Goal: Obtain resource: Download file/media

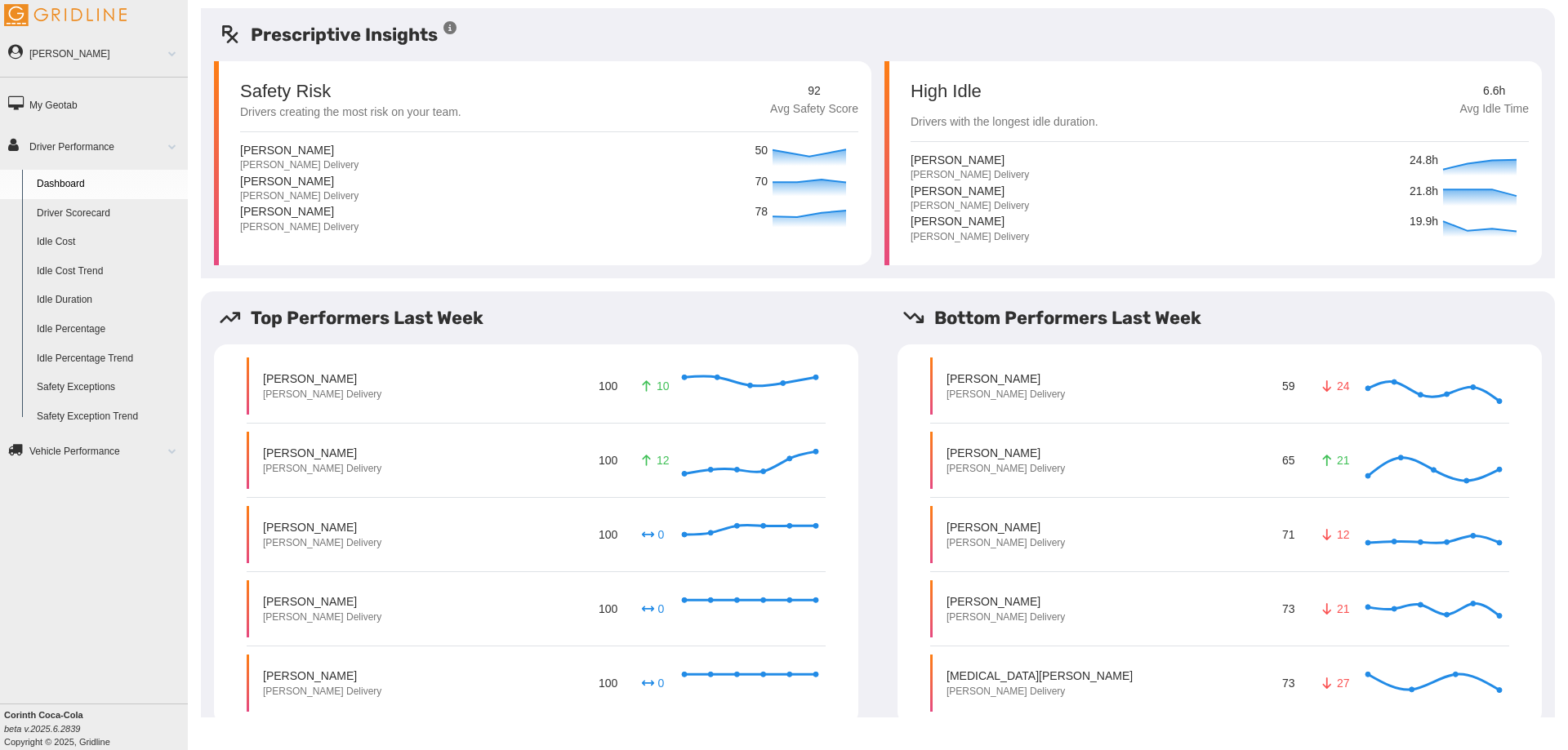
click at [83, 322] on link "Idle Percentage" at bounding box center [109, 330] width 158 height 29
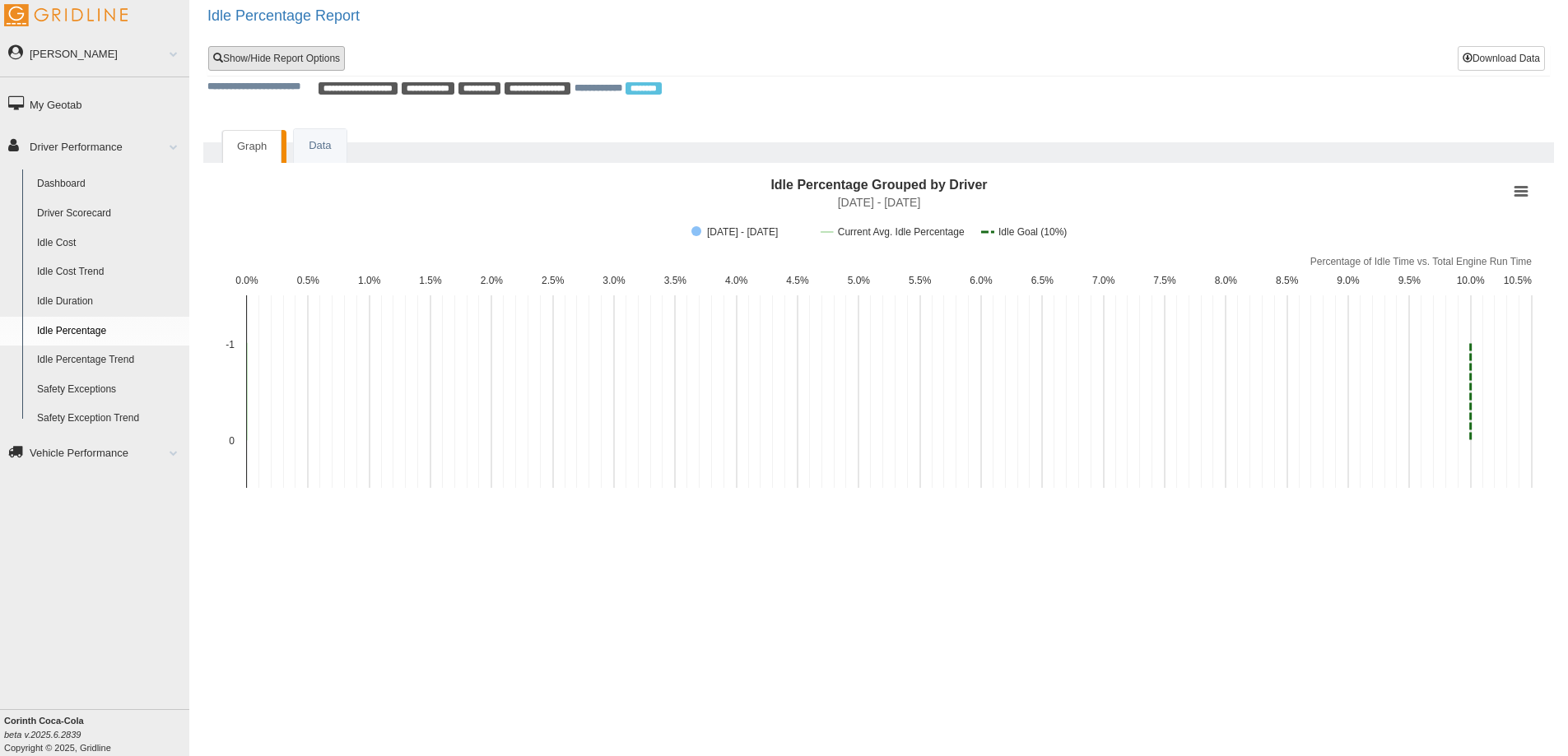
click at [319, 64] on link "Show/Hide Report Options" at bounding box center [276, 58] width 137 height 25
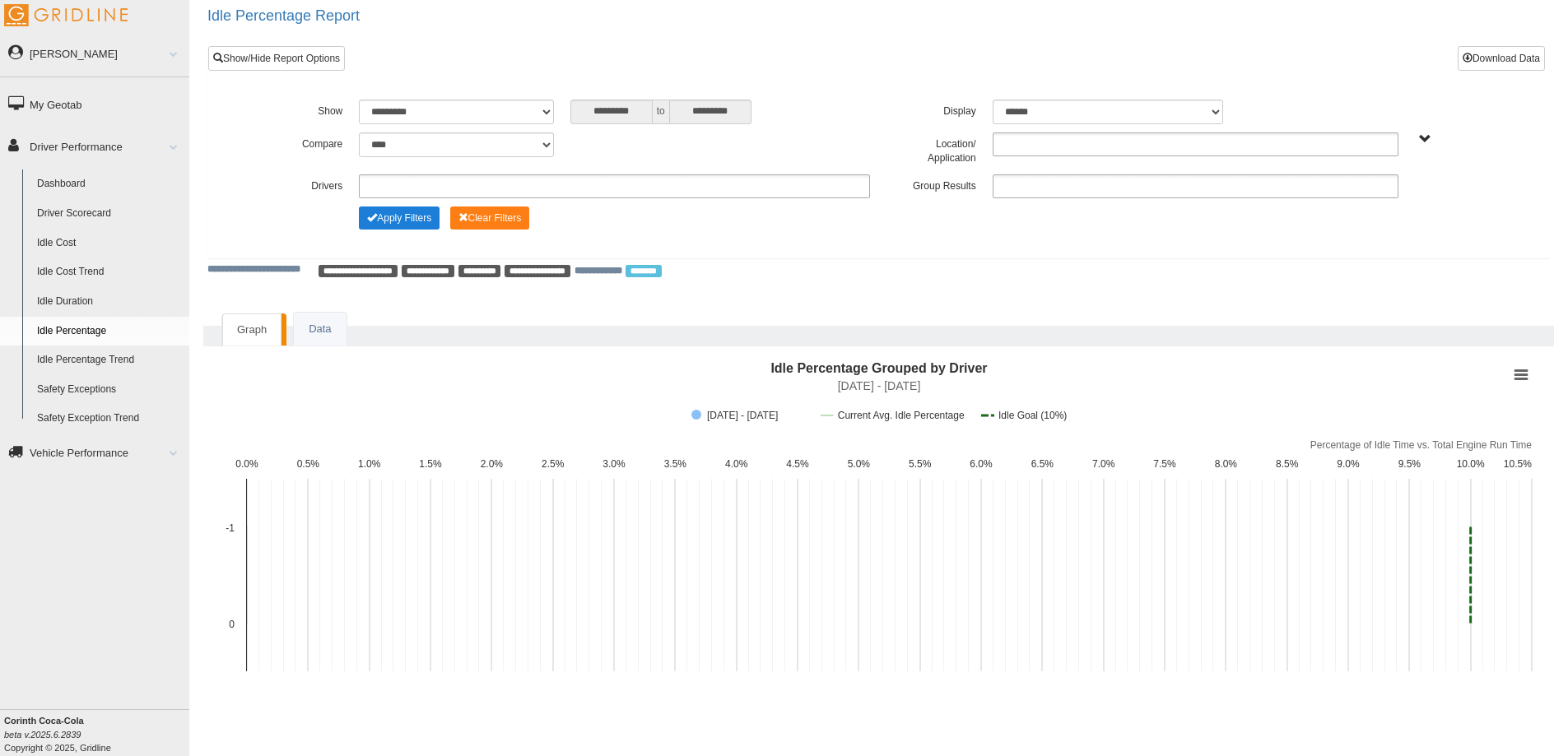
click at [404, 214] on button "Apply Filters" at bounding box center [399, 218] width 81 height 23
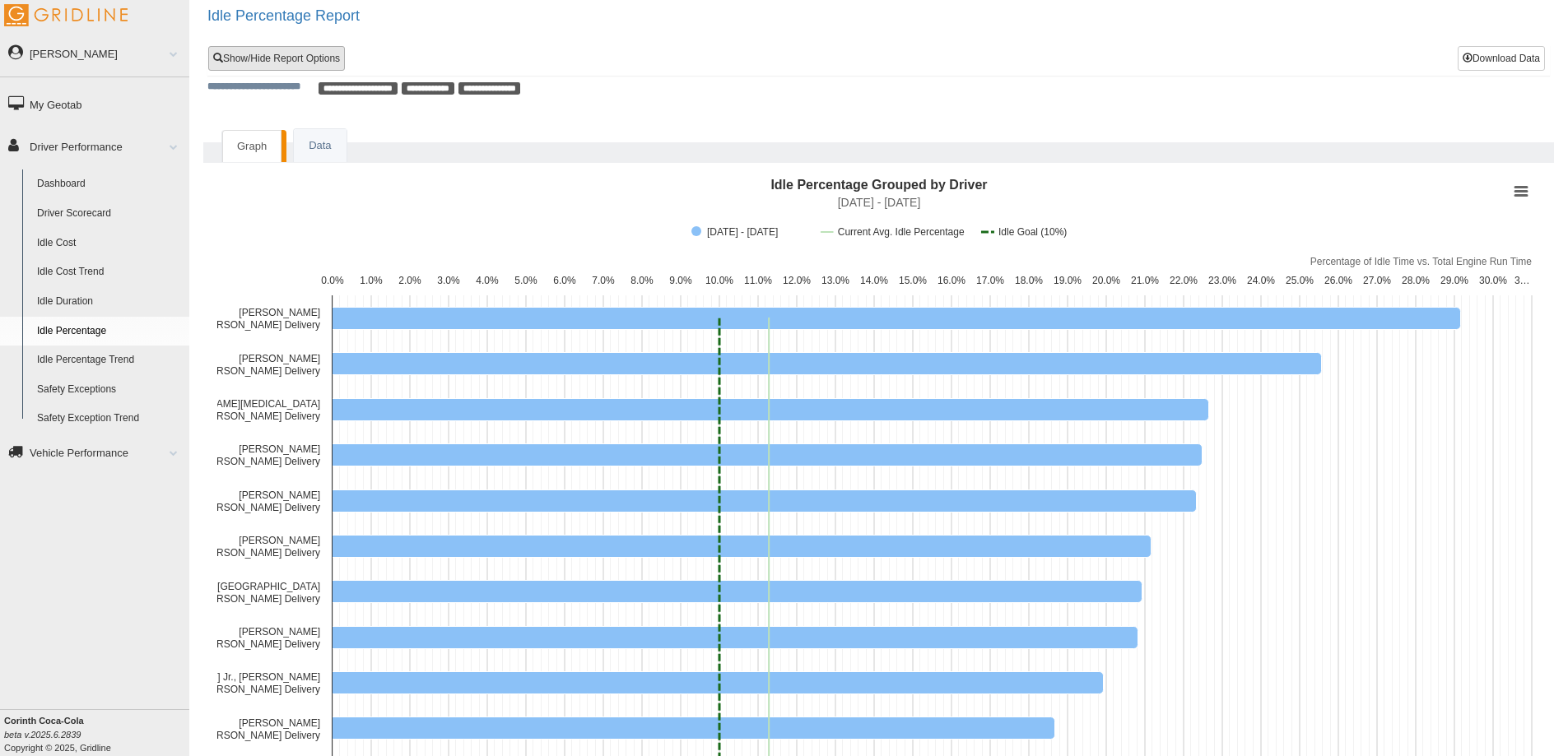
click at [271, 53] on link "Show/Hide Report Options" at bounding box center [276, 58] width 137 height 25
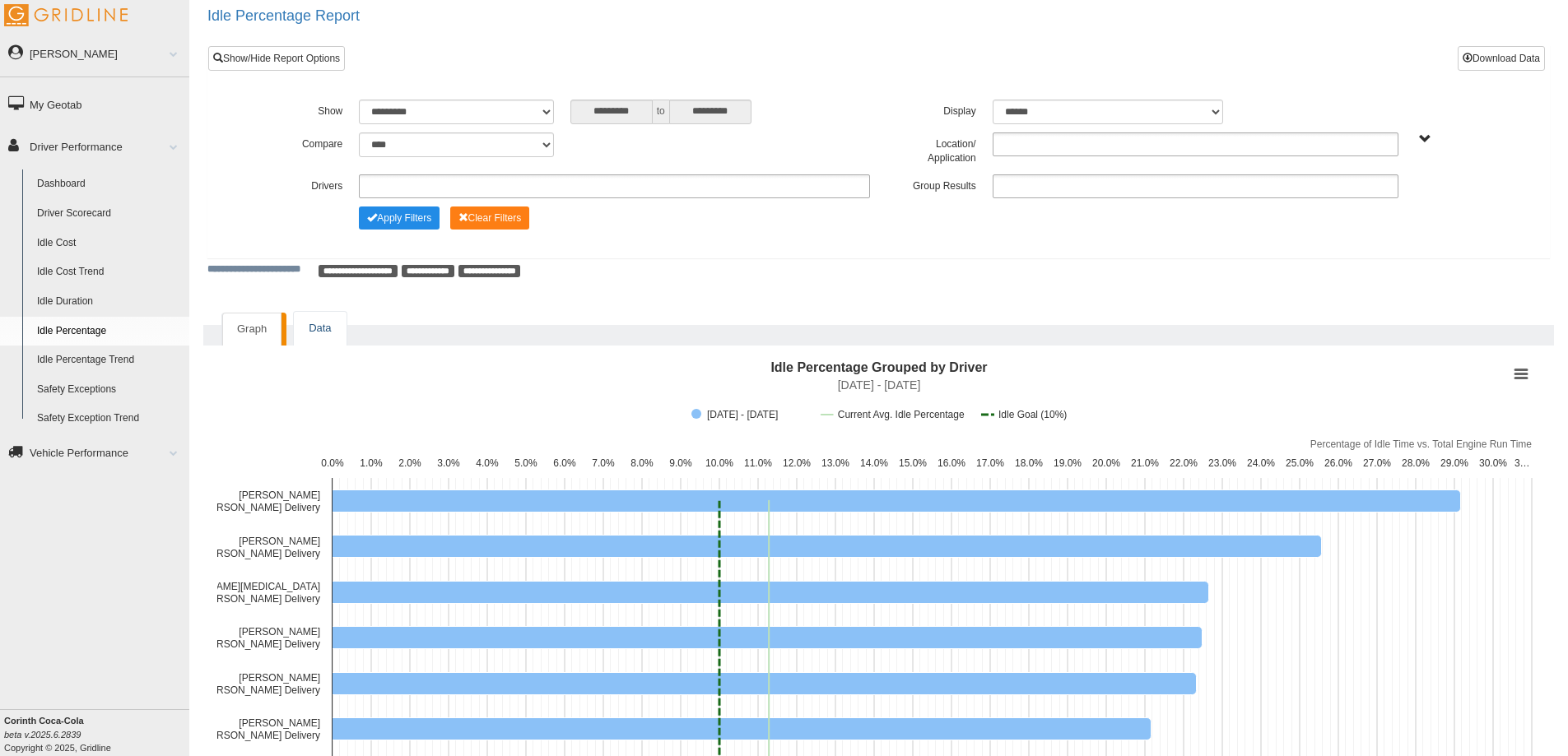
click at [310, 324] on link "Data" at bounding box center [320, 329] width 52 height 34
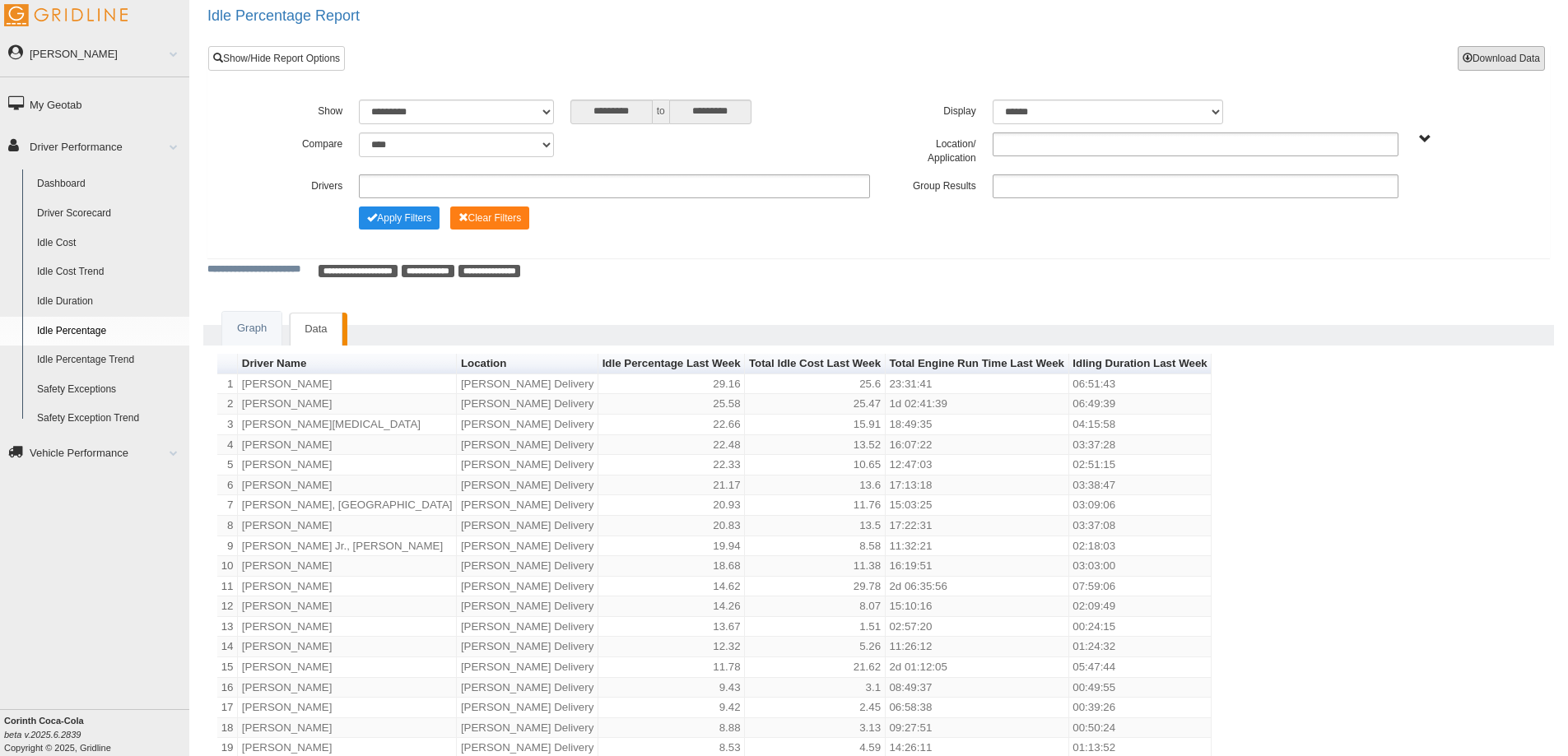
click at [1517, 61] on button "Download Data" at bounding box center [1501, 58] width 87 height 25
